Goal: Contribute content: Contribute content

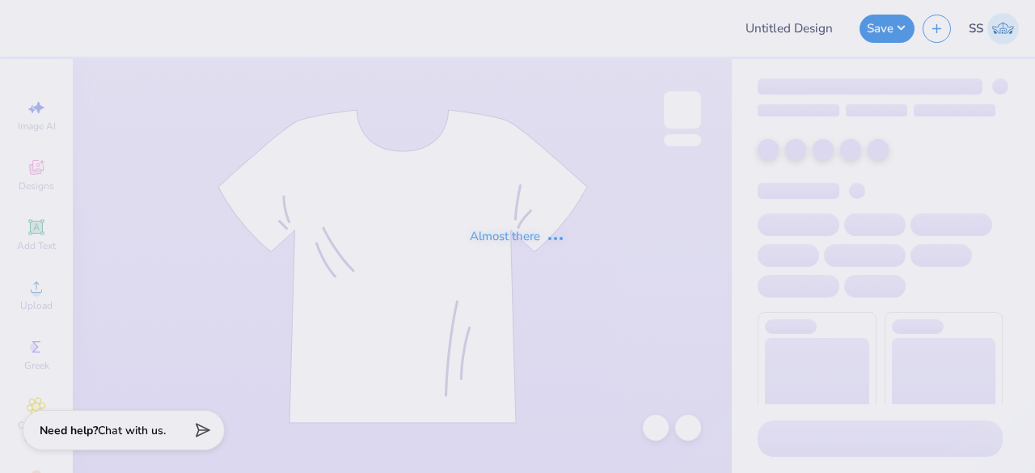
type input "En Motion Dance Set"
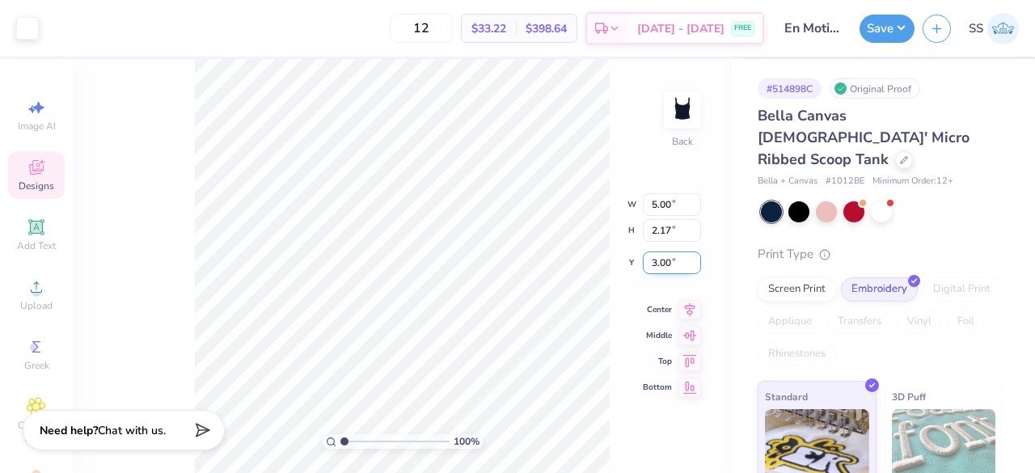
drag, startPoint x: 670, startPoint y: 260, endPoint x: 654, endPoint y: 268, distance: 18.1
click at [654, 268] on input "3.00" at bounding box center [672, 263] width 58 height 23
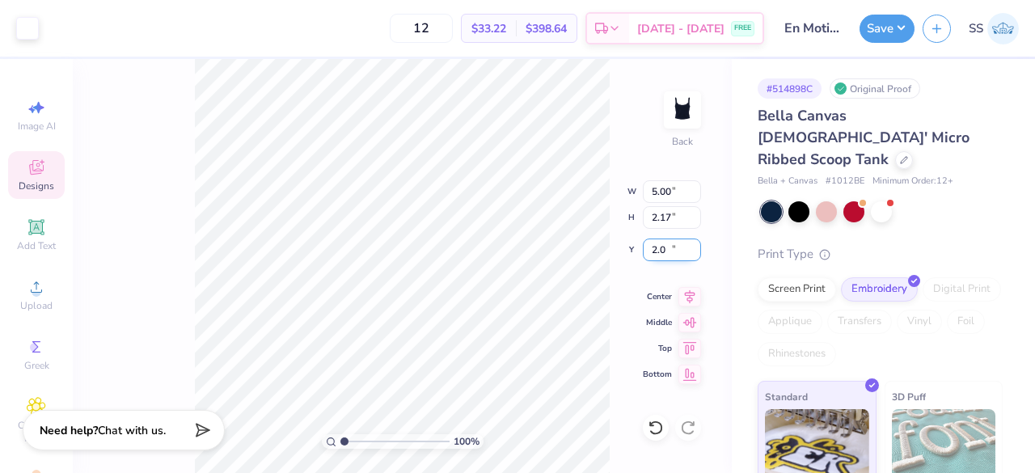
type input "2.00"
click at [685, 288] on icon at bounding box center [690, 294] width 23 height 19
click at [561, 206] on div "100 % Back W 5.00 5.00 " H 2.17 2.17 " Y 2.00 2.00 " Center Middle Top Bottom" at bounding box center [402, 266] width 659 height 414
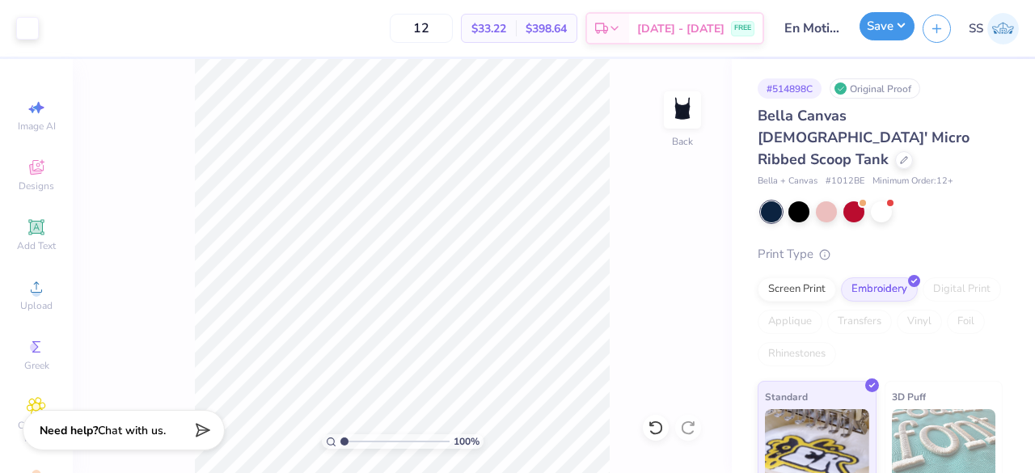
click at [905, 28] on button "Save" at bounding box center [887, 26] width 55 height 28
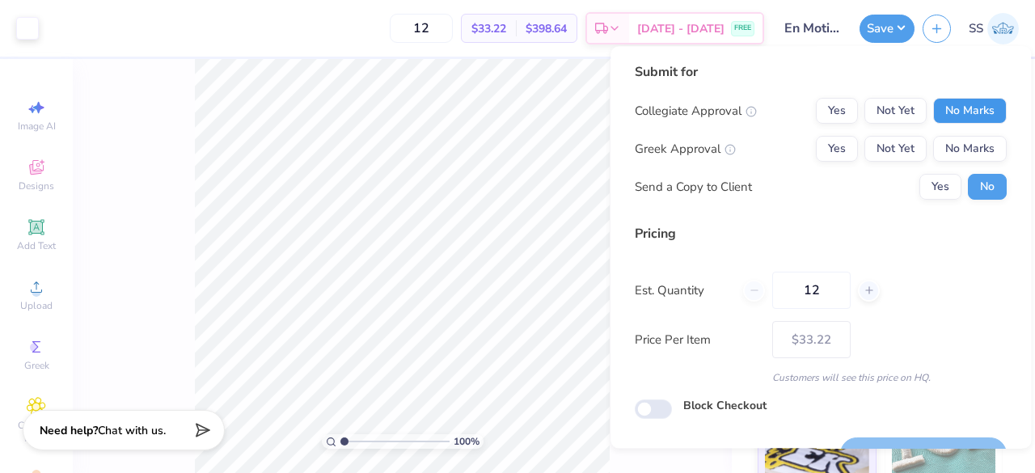
click at [950, 108] on button "No Marks" at bounding box center [971, 111] width 74 height 26
click at [963, 130] on div "Collegiate Approval Yes Not Yet No Marks Greek Approval Yes Not Yet No Marks Se…" at bounding box center [821, 149] width 372 height 102
click at [965, 142] on button "No Marks" at bounding box center [971, 149] width 74 height 26
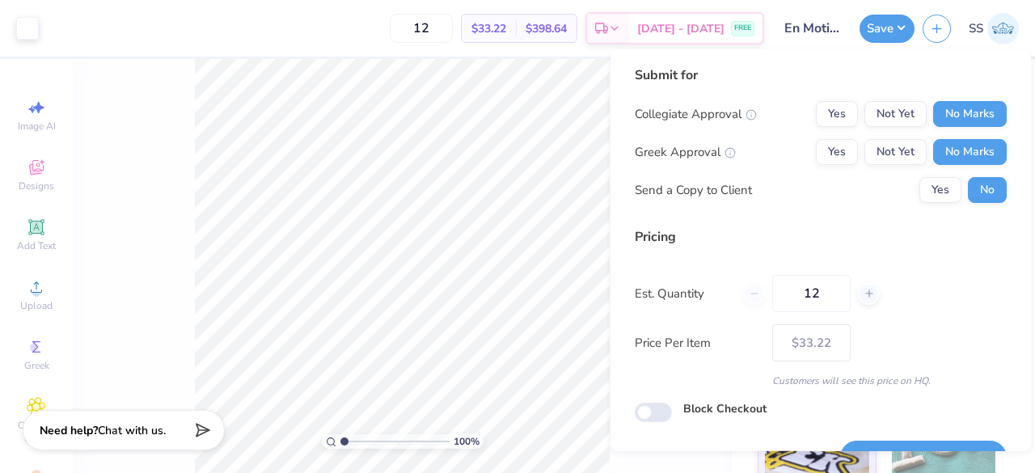
scroll to position [37, 0]
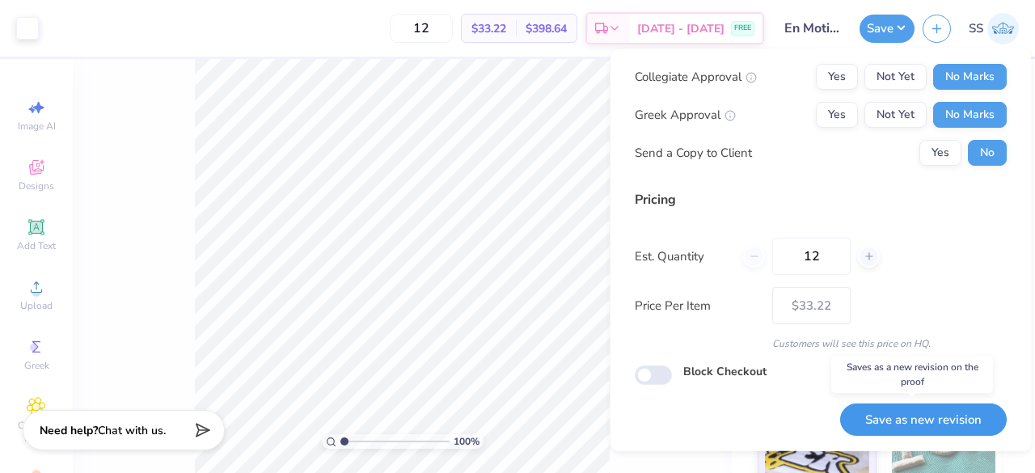
click at [938, 422] on button "Save as new revision" at bounding box center [923, 419] width 167 height 33
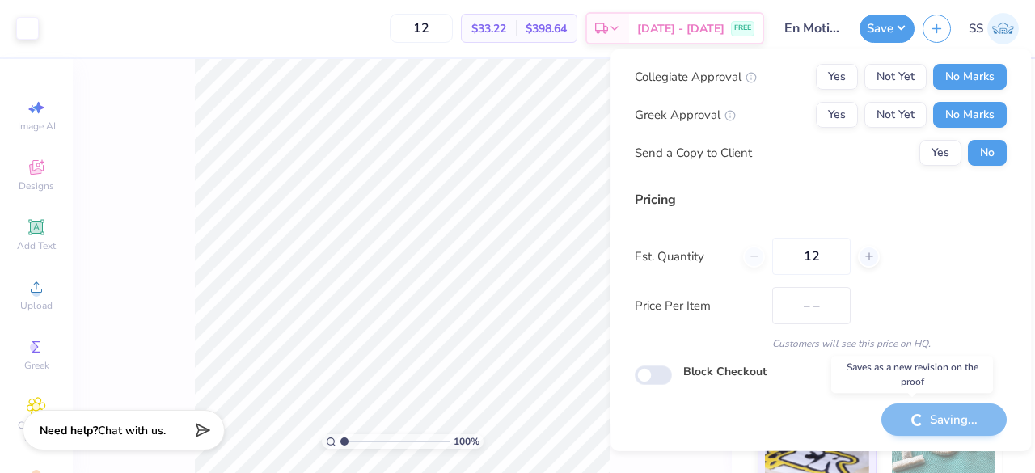
type input "$33.22"
